Goal: Information Seeking & Learning: Check status

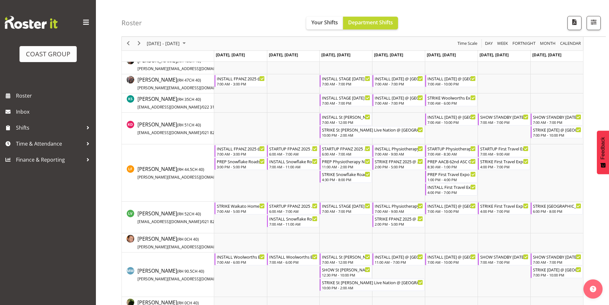
scroll to position [288, 0]
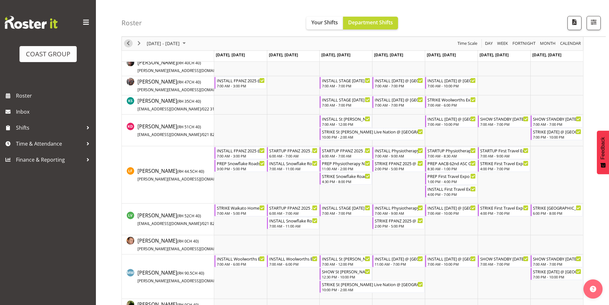
click at [129, 45] on span "Previous" at bounding box center [128, 44] width 8 height 8
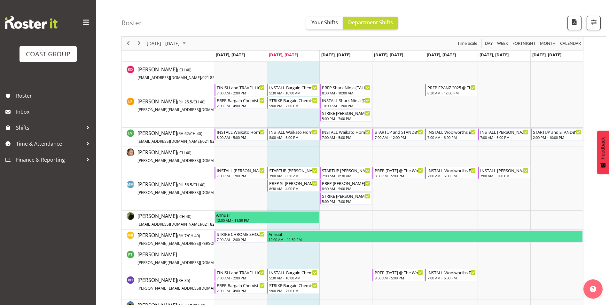
scroll to position [300, 0]
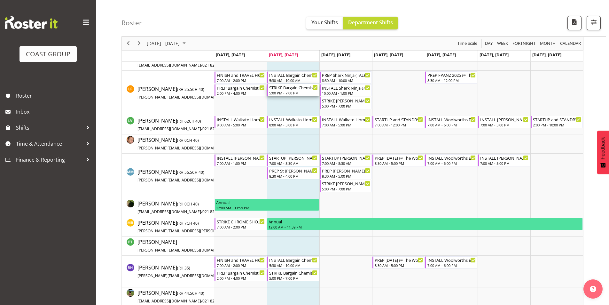
click at [283, 89] on div "STRIKE Bargain Chemist Trade Show @ Due Drop Events Center On SIte @ 1730" at bounding box center [293, 87] width 49 height 6
click at [0, 0] on div at bounding box center [0, 0] width 0 height 0
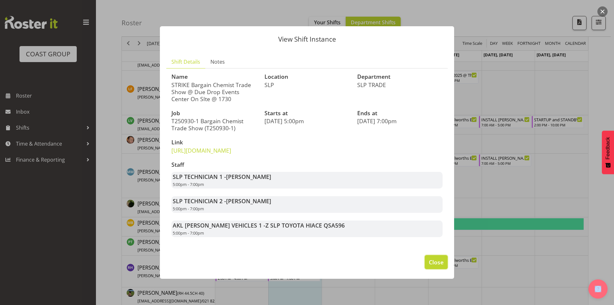
click at [436, 266] on span "Close" at bounding box center [436, 262] width 15 height 8
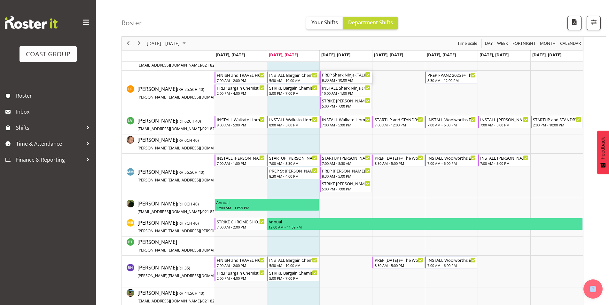
click at [343, 77] on div "PREP Shark Ninja (TALK TO [PERSON_NAME] ABOUT JOB AS WELL) @ [PERSON_NAME] @ Th…" at bounding box center [346, 74] width 49 height 6
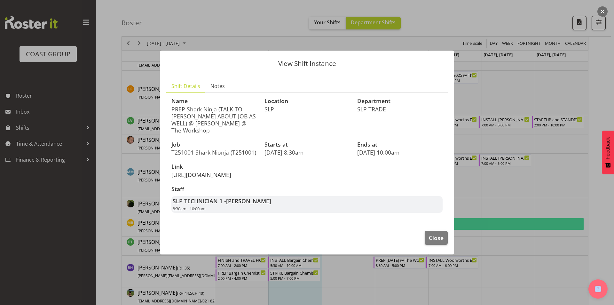
click at [196, 171] on link "[URL][DOMAIN_NAME]" at bounding box center [201, 175] width 60 height 8
click at [440, 242] on span "Close" at bounding box center [436, 237] width 15 height 8
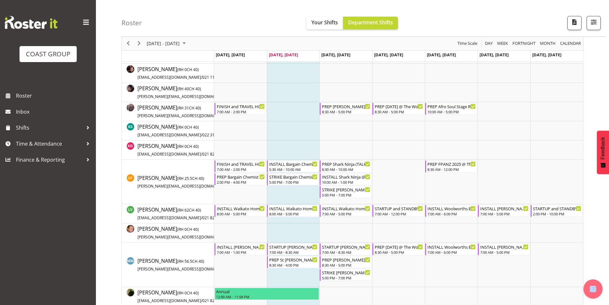
scroll to position [204, 0]
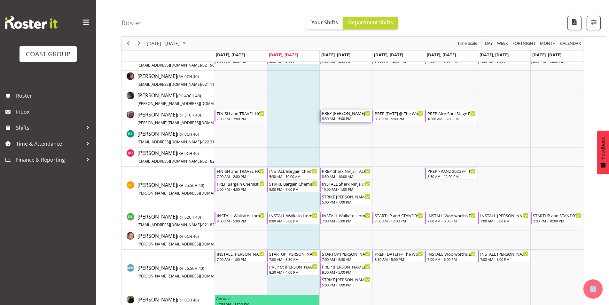
click at [345, 117] on div "8:30 AM - 5:00 PM" at bounding box center [346, 118] width 49 height 5
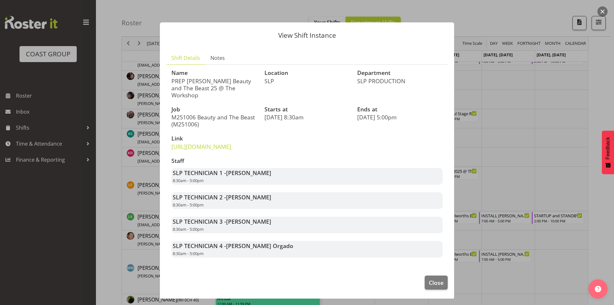
click at [519, 153] on div at bounding box center [307, 152] width 614 height 305
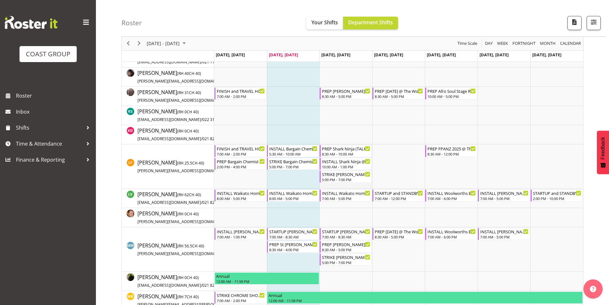
scroll to position [236, 0]
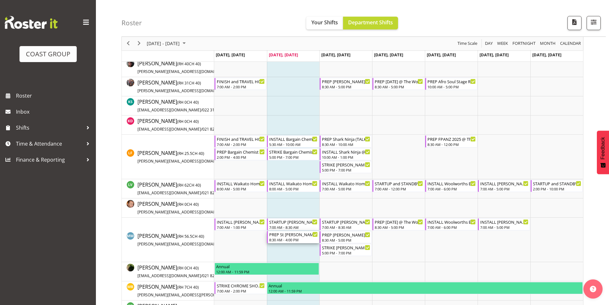
click at [290, 235] on div "PREP St [PERSON_NAME] Live Nation @ The Workshop" at bounding box center [293, 234] width 49 height 6
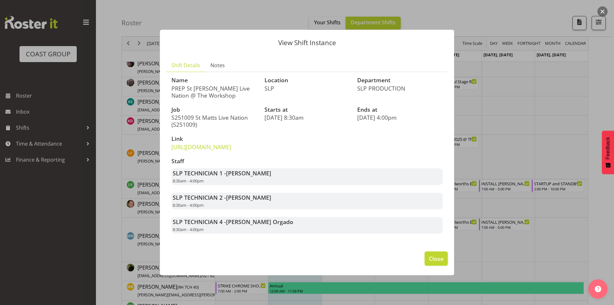
click at [441, 262] on span "Close" at bounding box center [436, 258] width 15 height 8
